Goal: Book appointment/travel/reservation

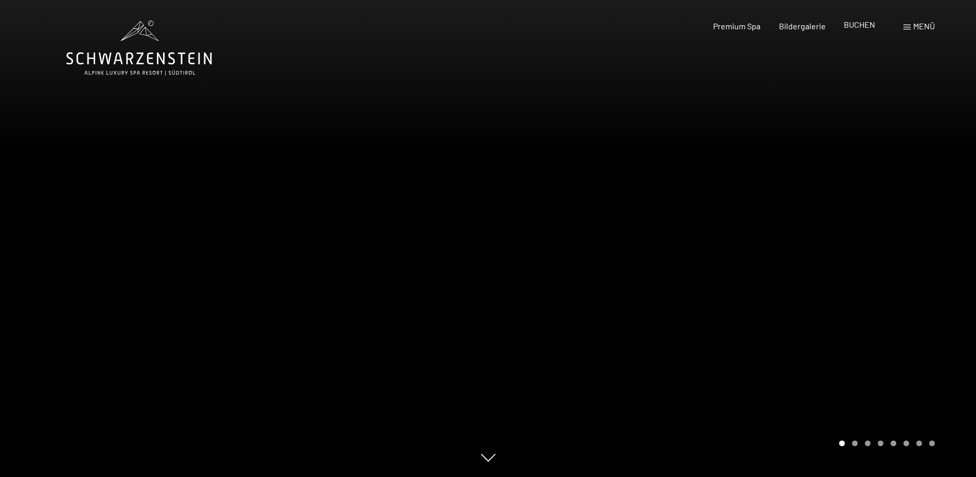
click at [860, 26] on span "BUCHEN" at bounding box center [859, 25] width 31 height 10
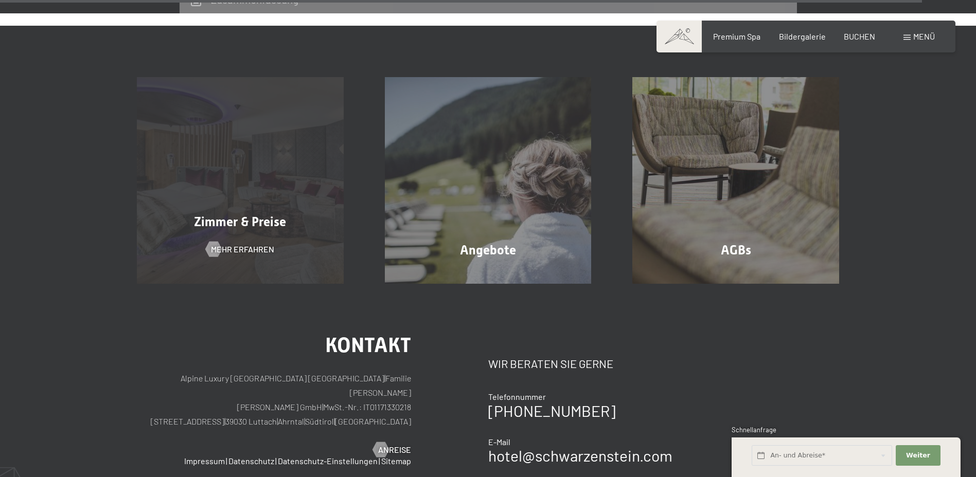
scroll to position [3325, 0]
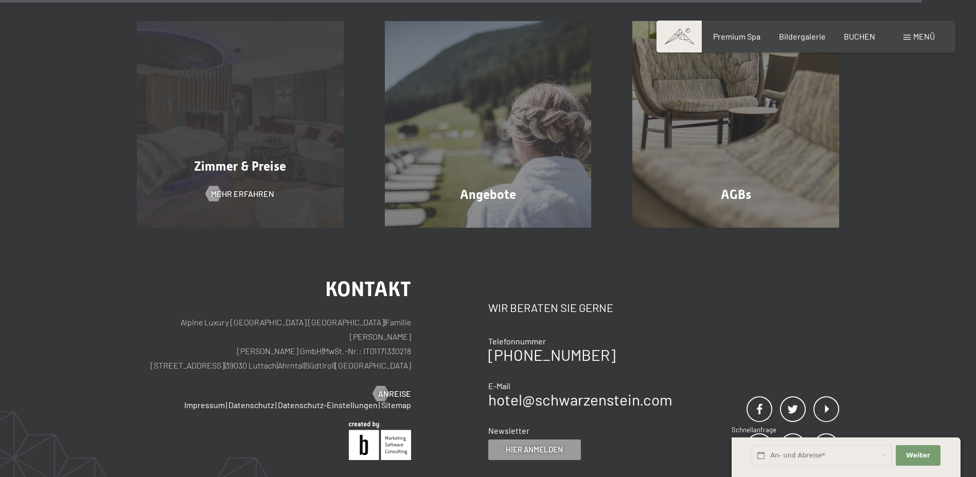
click at [228, 159] on span "Zimmer & Preise" at bounding box center [240, 166] width 92 height 15
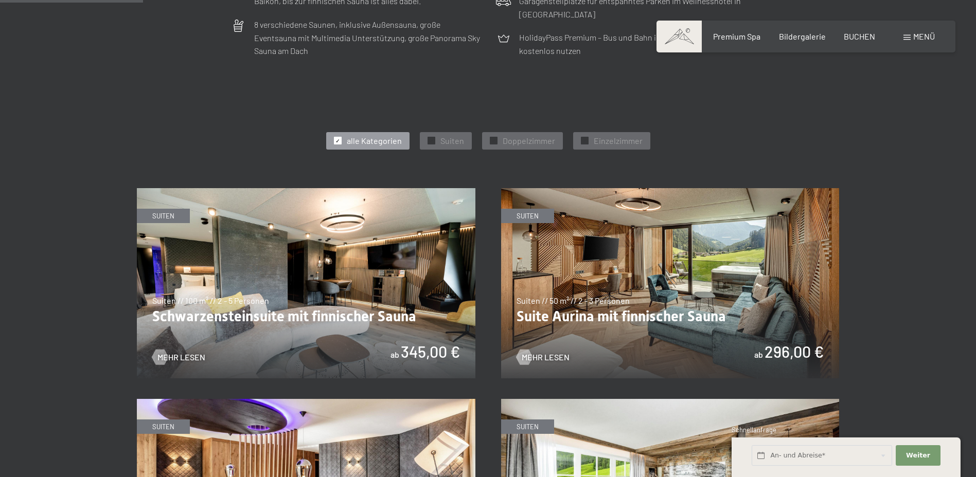
scroll to position [514, 0]
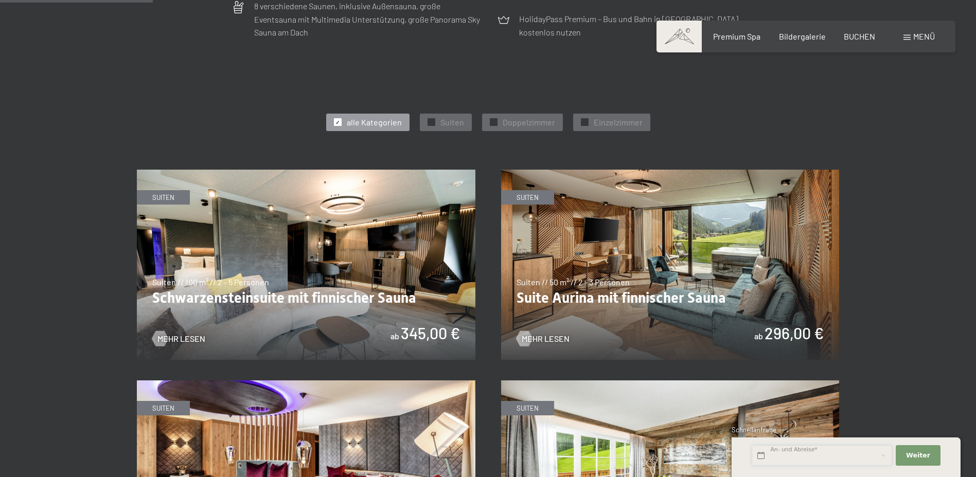
click at [809, 457] on input "text" at bounding box center [822, 455] width 140 height 21
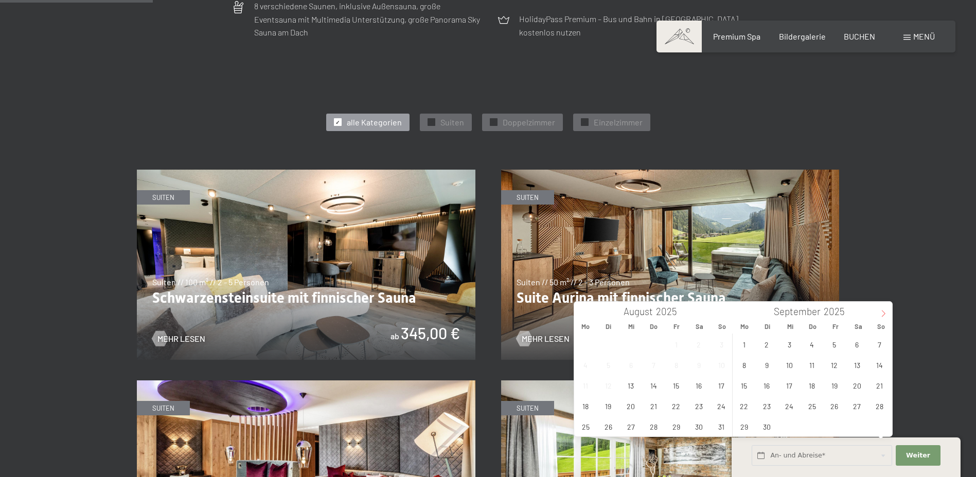
click at [885, 310] on icon at bounding box center [883, 313] width 7 height 7
type input "2026"
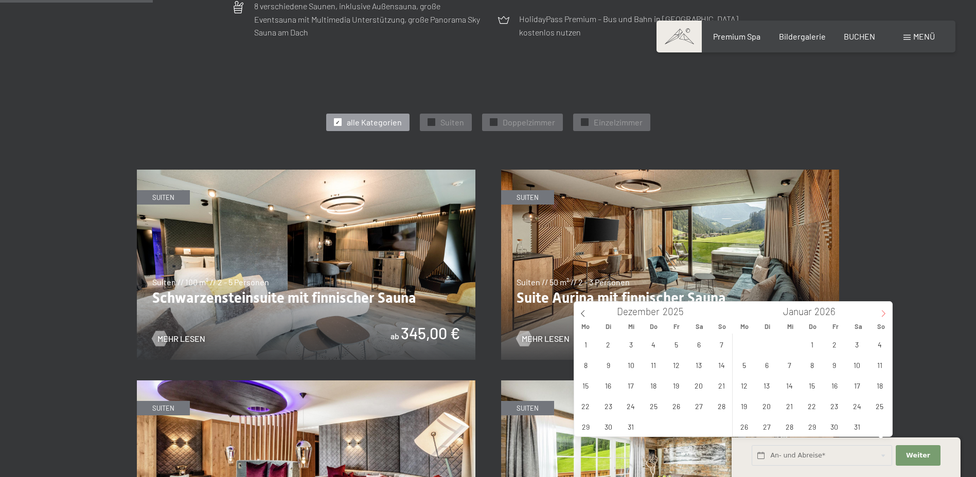
click at [885, 310] on icon at bounding box center [883, 313] width 7 height 7
type input "2026"
click at [885, 310] on icon at bounding box center [883, 313] width 7 height 7
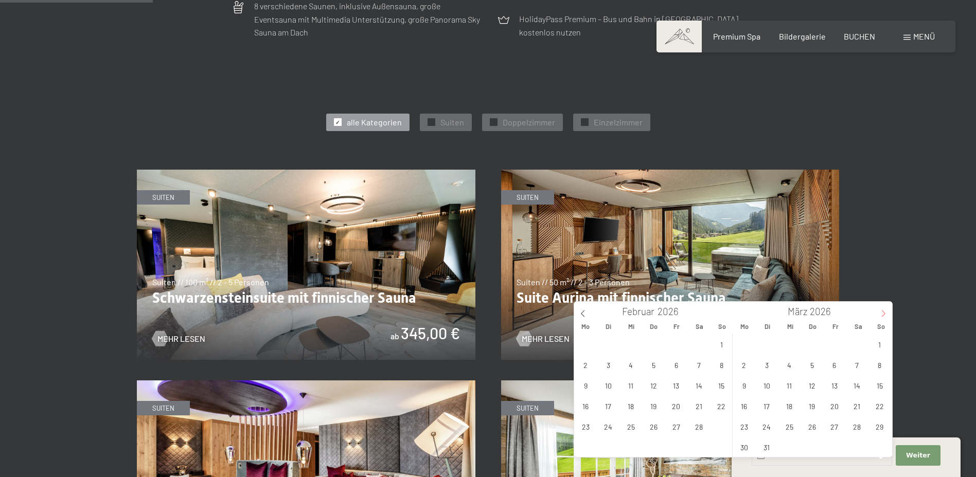
click at [885, 310] on icon at bounding box center [883, 313] width 7 height 7
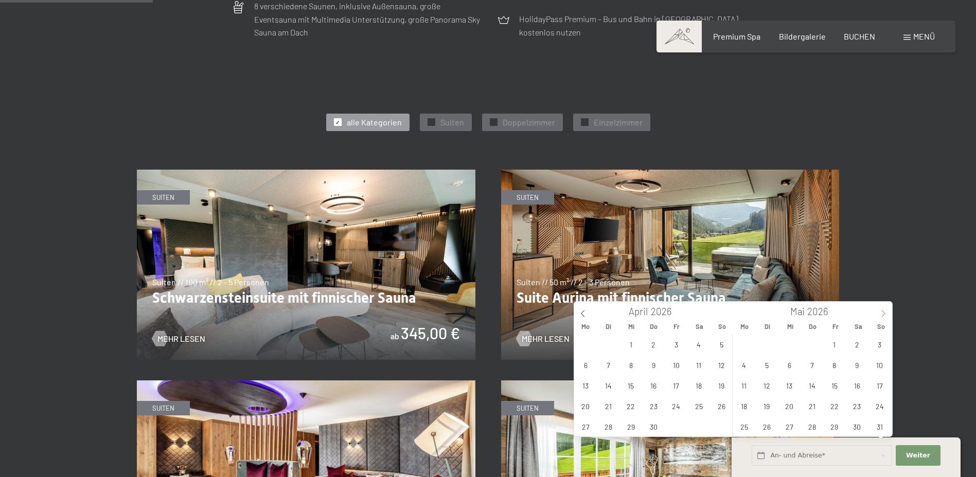
click at [885, 310] on icon at bounding box center [883, 313] width 7 height 7
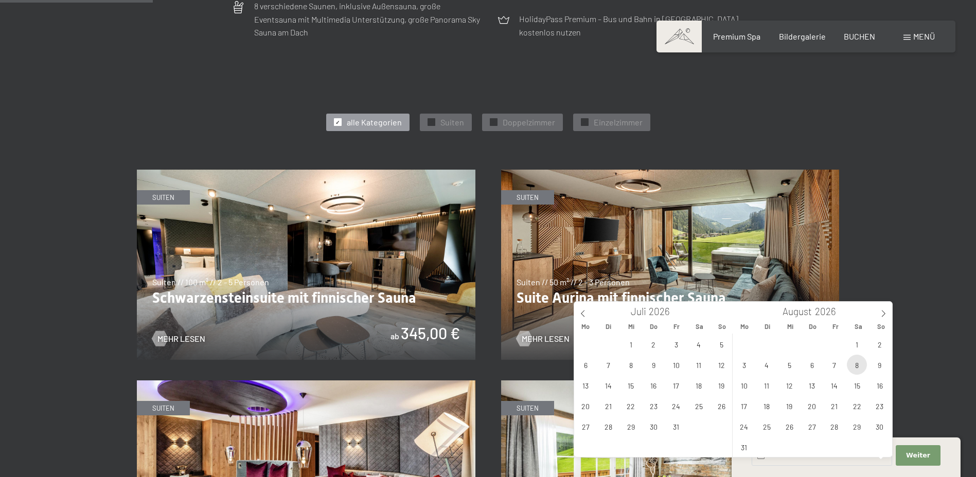
click at [857, 364] on span "8" at bounding box center [857, 365] width 20 height 20
click at [860, 382] on span "15" at bounding box center [857, 386] width 20 height 20
type input "Sa. 08.08.2026 - Sa. 15.08.2026"
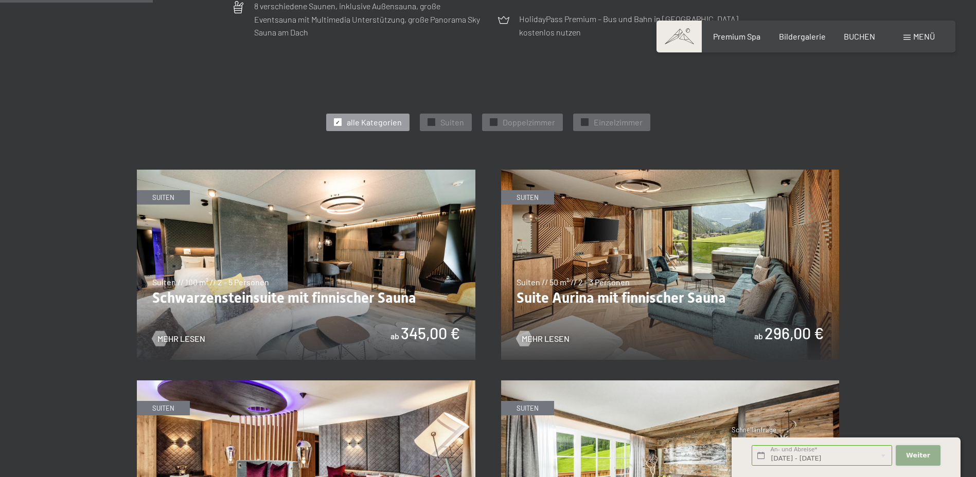
click at [917, 453] on span "Weiter" at bounding box center [918, 455] width 24 height 9
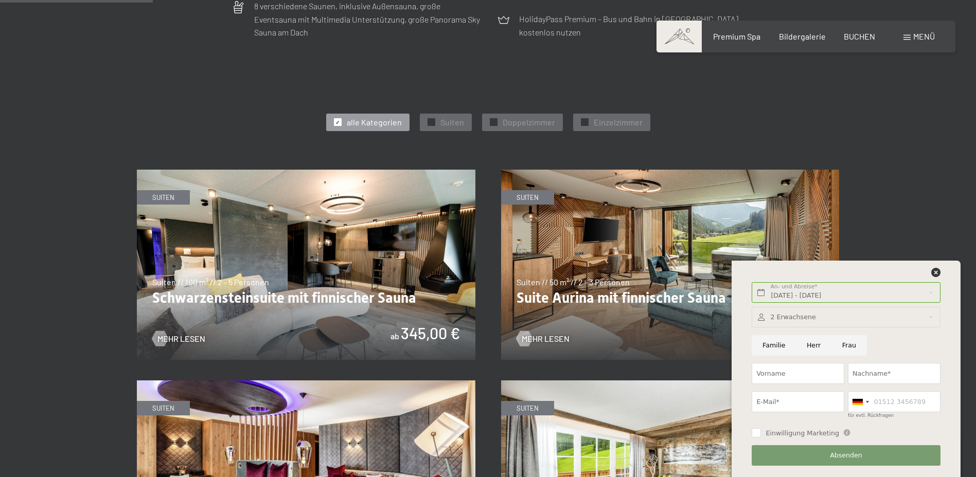
click at [934, 274] on icon at bounding box center [935, 272] width 9 height 9
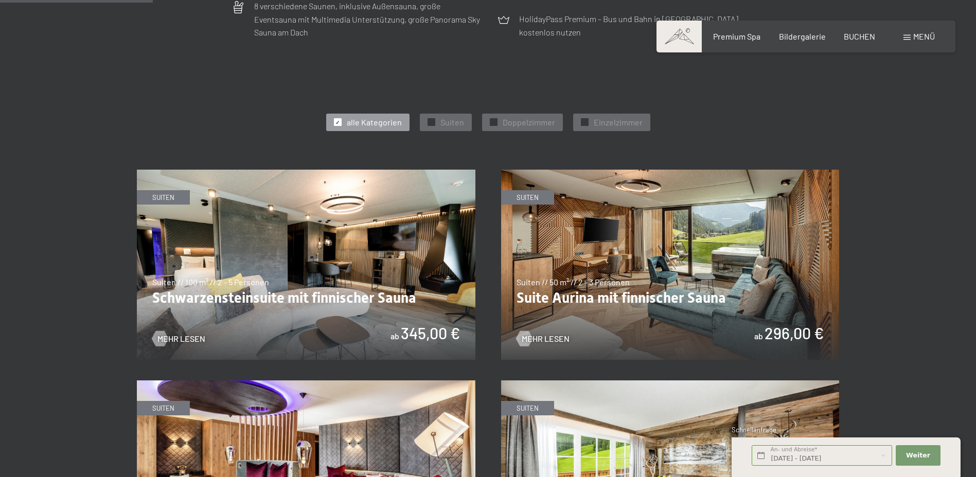
drag, startPoint x: 859, startPoint y: 22, endPoint x: 861, endPoint y: 28, distance: 7.0
click at [861, 31] on div "Buchen Anfragen Premium Spa Bildergalerie BUCHEN Menü DE IT EN Gutschein Bilder…" at bounding box center [806, 36] width 258 height 11
click at [861, 31] on span "BUCHEN" at bounding box center [859, 35] width 31 height 10
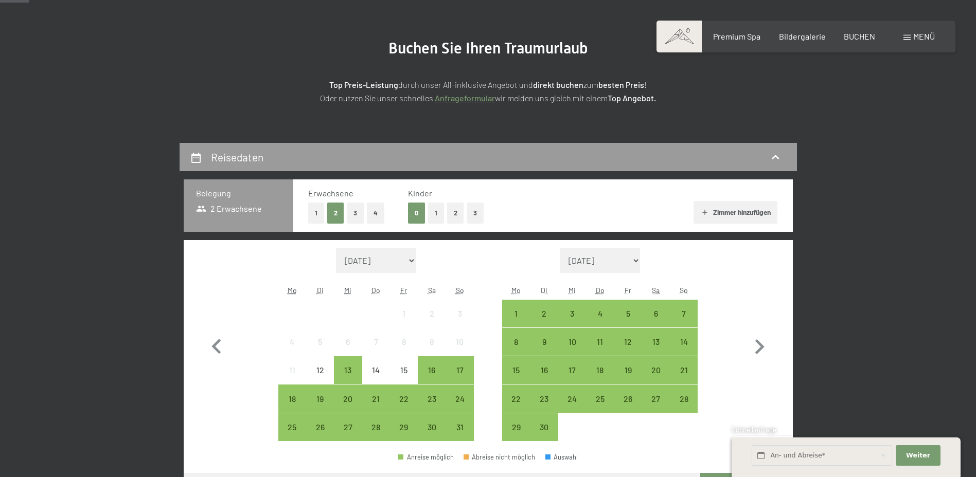
scroll to position [103, 0]
click at [398, 267] on span "Einwilligung Marketing*" at bounding box center [431, 268] width 85 height 10
click at [384, 267] on input "Einwilligung Marketing*" at bounding box center [379, 268] width 10 height 10
checkbox input "false"
click at [408, 259] on select "August 2025 September 2025 Oktober 2025 November 2025 Dezember 2025 Januar 2026…" at bounding box center [376, 260] width 80 height 25
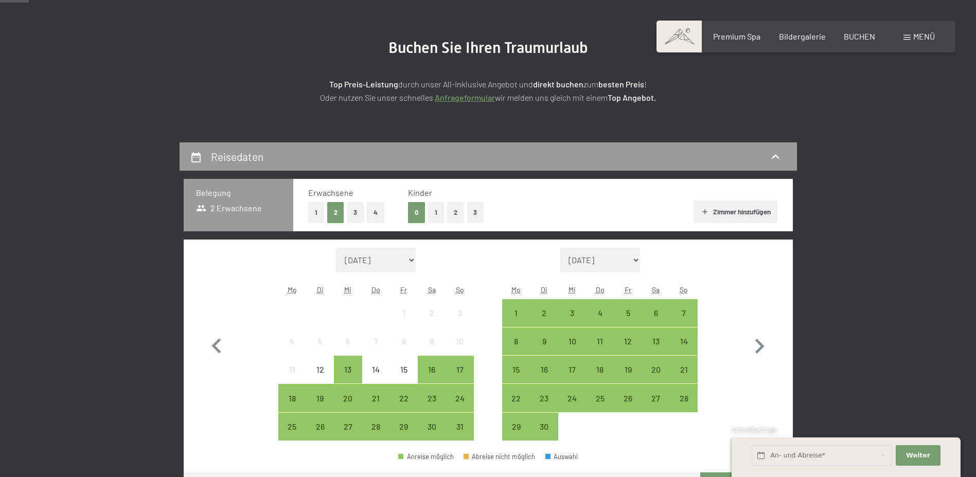
select select "2026-08-01"
select select "2026-09-01"
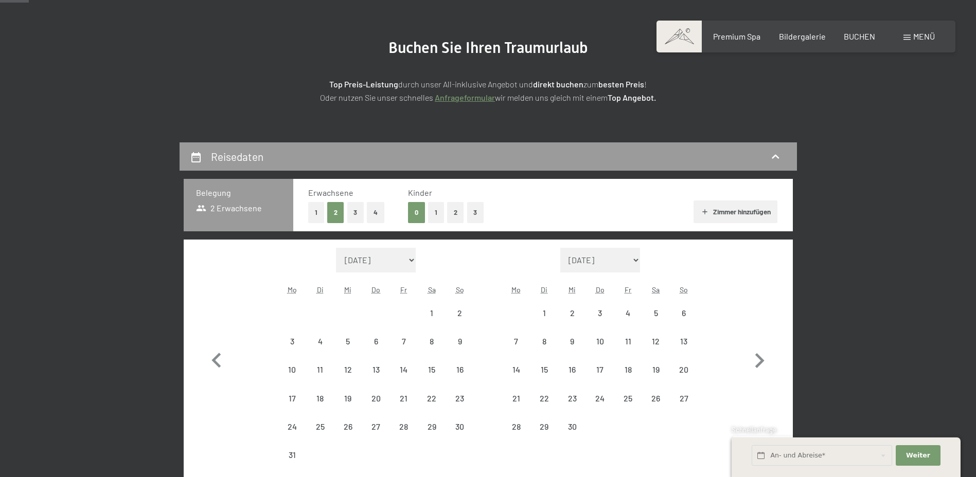
select select "2026-08-01"
select select "2026-09-01"
click at [436, 337] on div "8" at bounding box center [432, 342] width 26 height 26
select select "2026-08-01"
select select "2026-09-01"
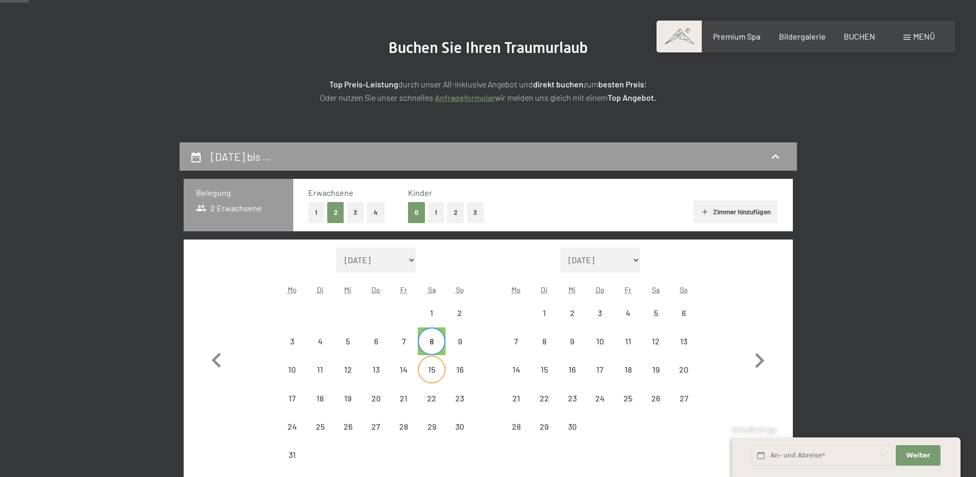
click at [436, 369] on div "15" at bounding box center [432, 379] width 26 height 26
select select "2026-08-01"
select select "2026-09-01"
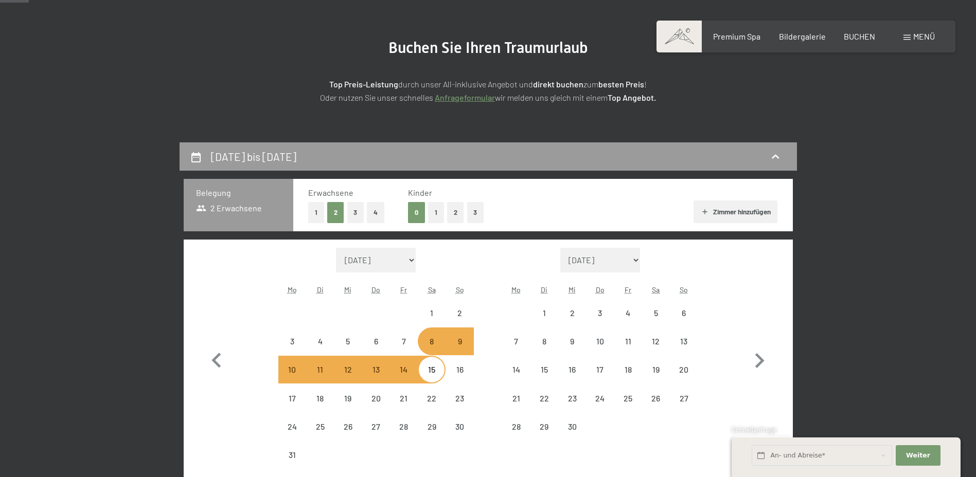
click at [454, 216] on button "2" at bounding box center [455, 212] width 17 height 21
select select "2026-08-01"
select select "2026-09-01"
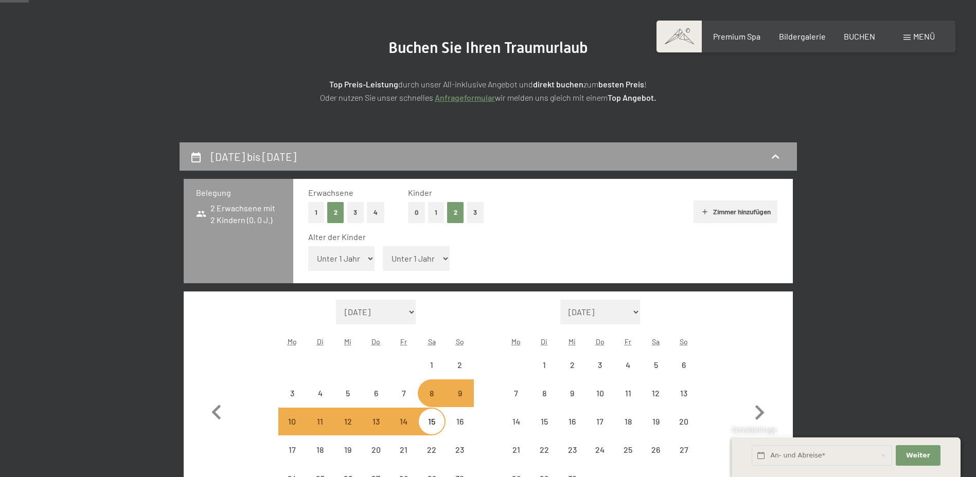
select select "2026-08-01"
select select "2026-09-01"
click at [330, 265] on select "Unter 1 Jahr 1 Jahr 2 Jahre 3 Jahre 4 Jahre 5 Jahre 6 Jahre 7 Jahre 8 Jahre 9 J…" at bounding box center [341, 258] width 67 height 25
select select "10"
click at [308, 246] on select "Unter 1 Jahr 1 Jahr 2 Jahre 3 Jahre 4 Jahre 5 Jahre 6 Jahre 7 Jahre 8 Jahre 9 J…" at bounding box center [341, 258] width 67 height 25
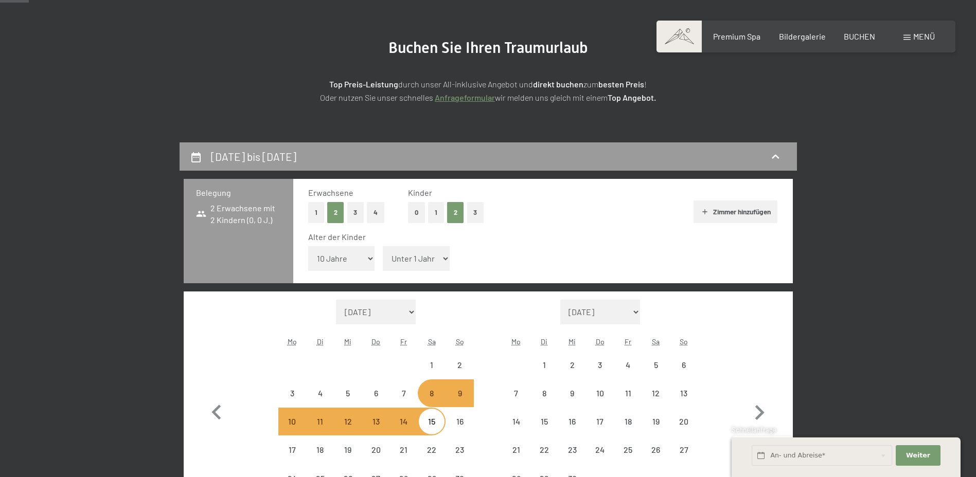
select select "2026-08-01"
select select "2026-09-01"
click at [414, 261] on select "Unter 1 Jahr 1 Jahr 2 Jahre 3 Jahre 4 Jahre 5 Jahre 6 Jahre 7 Jahre 8 Jahre 9 J…" at bounding box center [416, 258] width 67 height 25
select select "2026-08-01"
select select "2026-09-01"
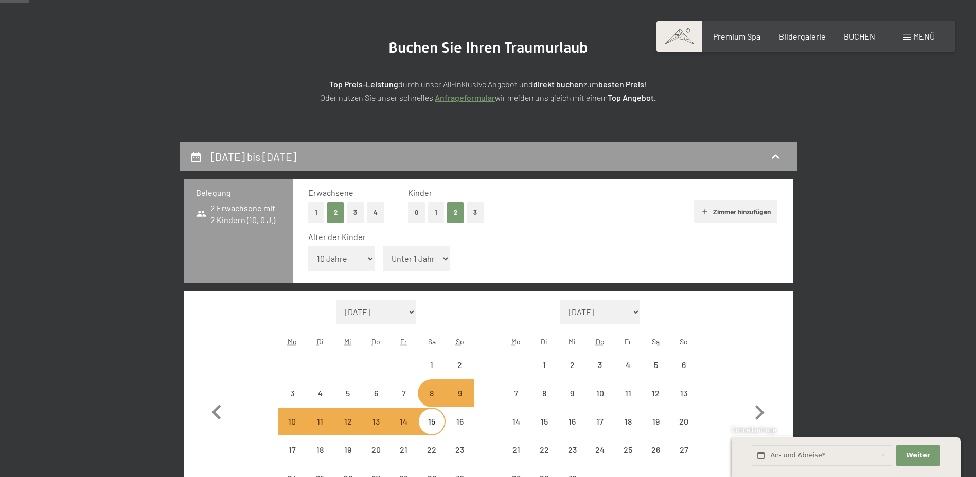
select select "6"
click at [383, 246] on select "Unter 1 Jahr 1 Jahr 2 Jahre 3 Jahre 4 Jahre 5 Jahre 6 Jahre 7 Jahre 8 Jahre 9 J…" at bounding box center [416, 258] width 67 height 25
select select "2026-08-01"
select select "2026-09-01"
click at [559, 234] on div "Alter der Kinder" at bounding box center [538, 236] width 461 height 11
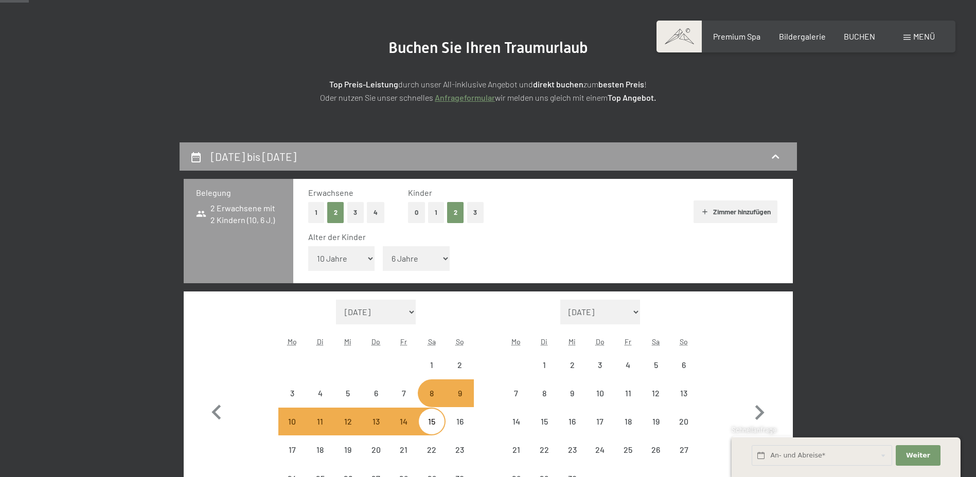
select select "2026-08-01"
select select "2026-09-01"
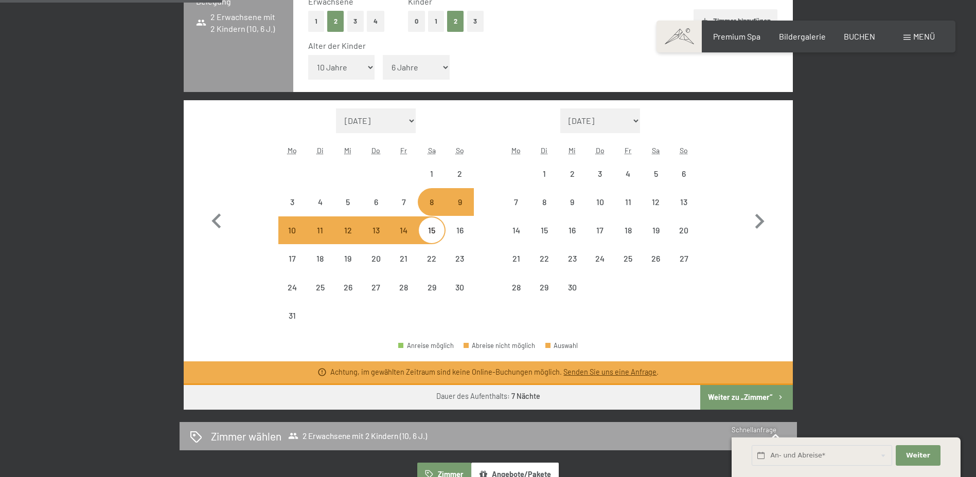
scroll to position [309, 0]
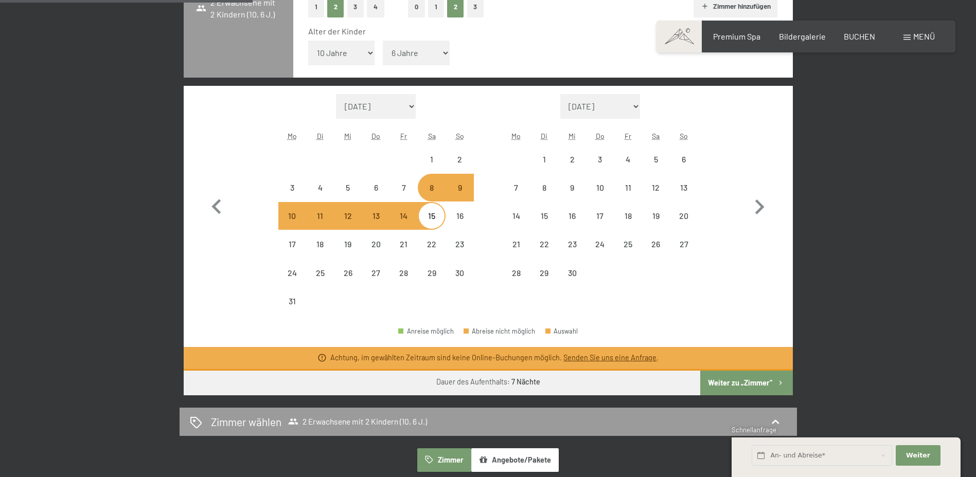
click at [733, 381] on button "Weiter zu „Zimmer“" at bounding box center [746, 383] width 92 height 25
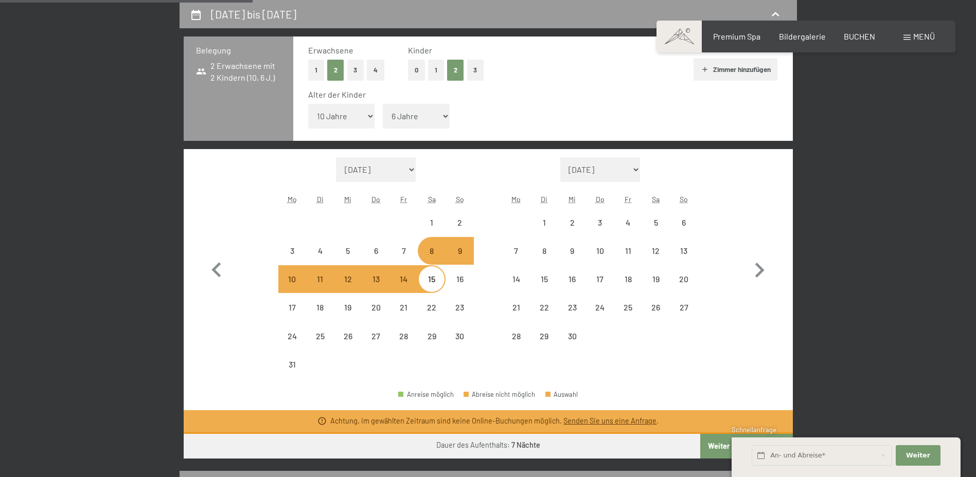
select select "2026-08-01"
select select "2026-09-01"
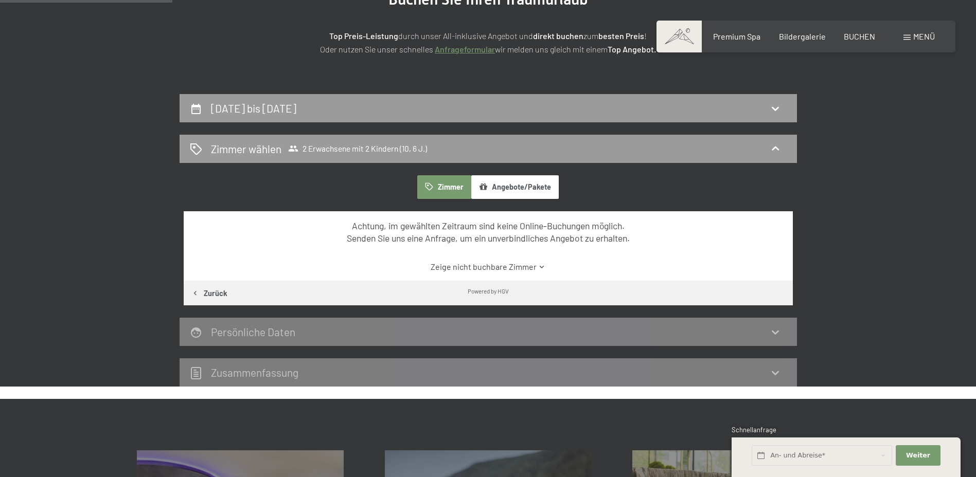
scroll to position [142, 0]
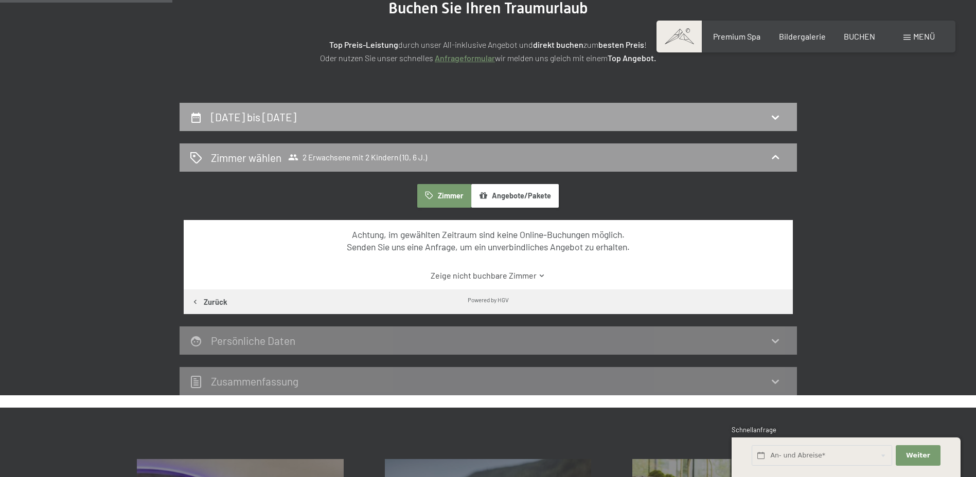
click at [379, 115] on div "8. August bis 15. August 2026" at bounding box center [488, 117] width 597 height 15
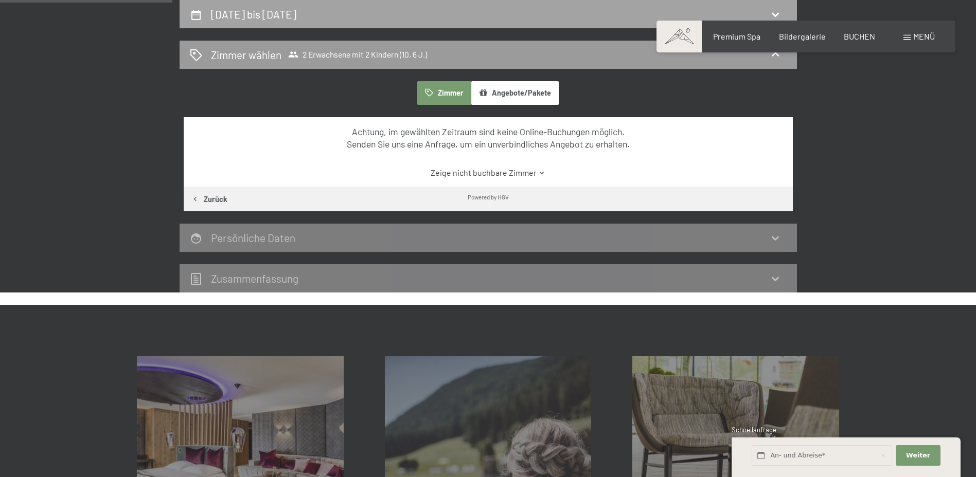
select select "10"
select select "6"
select select "2026-08-01"
select select "2026-09-01"
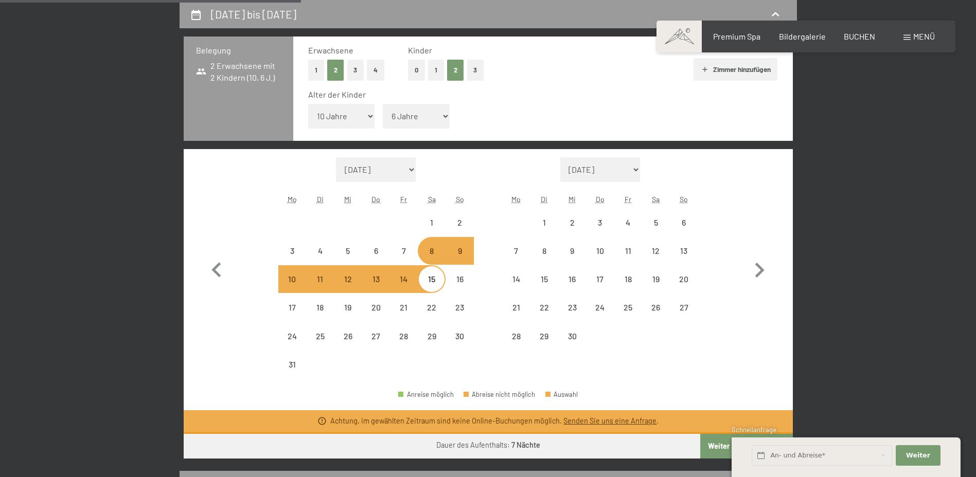
click at [377, 168] on select "August 2025 September 2025 Oktober 2025 November 2025 Dezember 2025 Januar 2026…" at bounding box center [376, 169] width 80 height 25
select select "2026-07-01"
select select "2026-08-01"
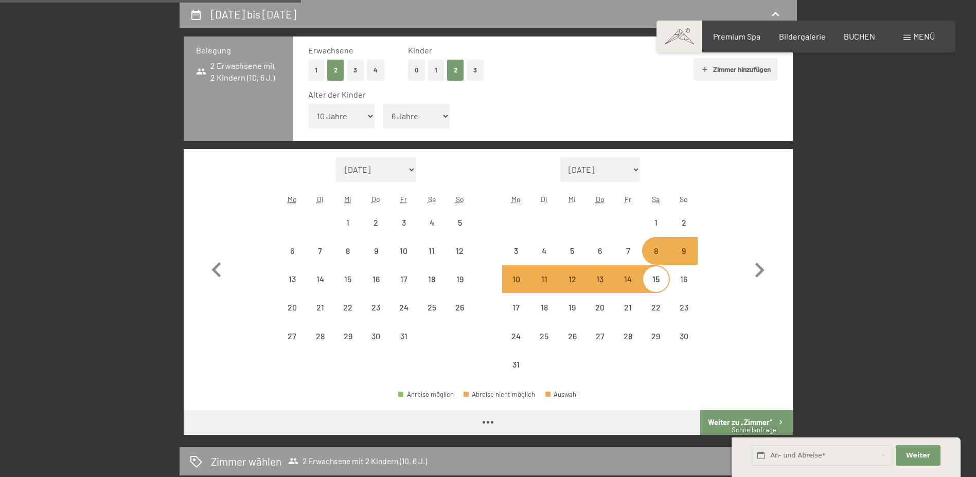
select select "2026-07-01"
select select "2026-08-01"
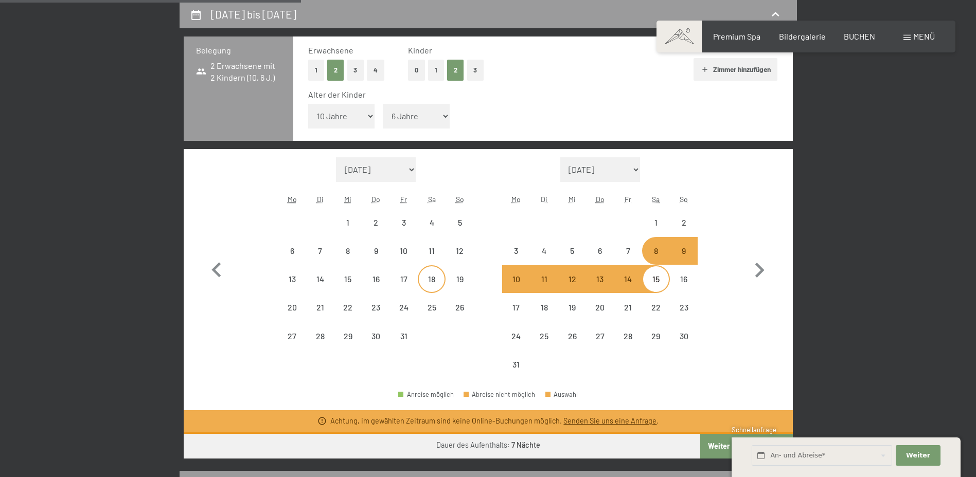
click at [428, 277] on div "18" at bounding box center [432, 288] width 26 height 26
select select "2026-07-01"
select select "2026-08-01"
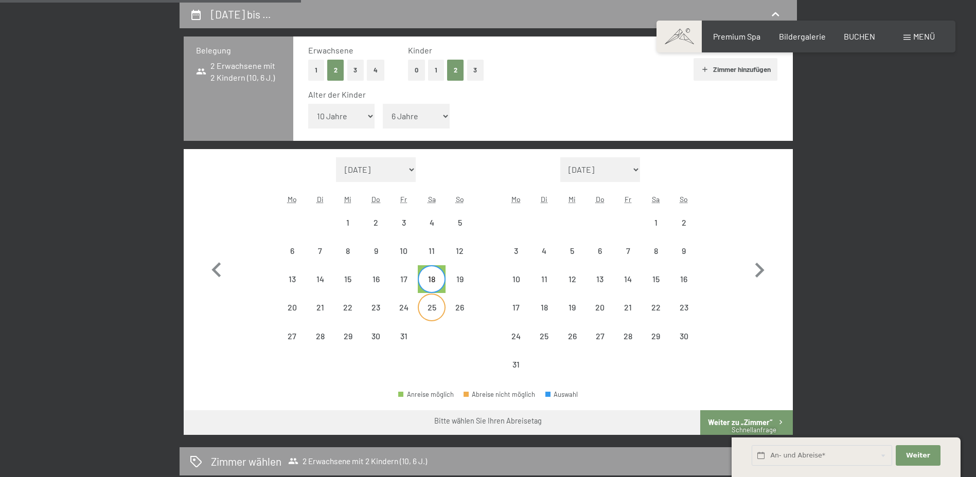
click at [434, 307] on div "25" at bounding box center [432, 316] width 26 height 26
select select "2026-07-01"
select select "2026-08-01"
